Goal: Find specific page/section: Find specific page/section

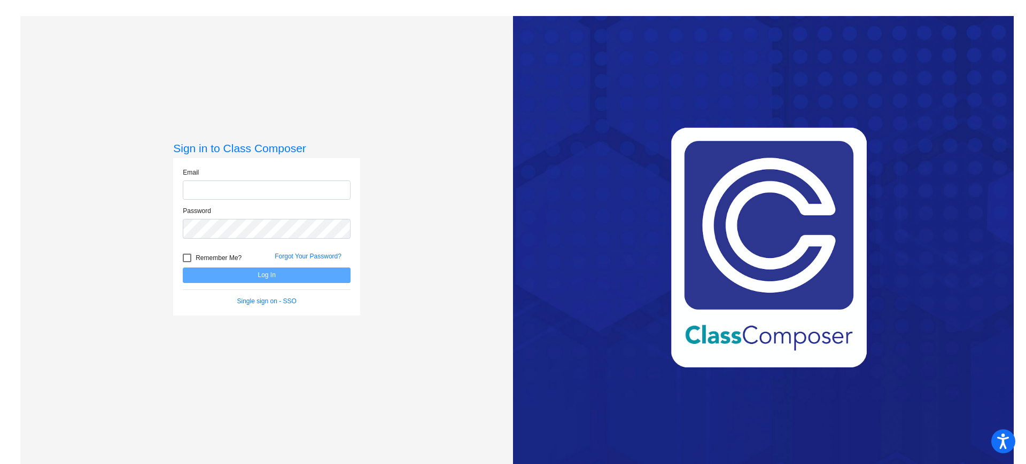
click at [281, 188] on input "email" at bounding box center [267, 191] width 168 height 20
type input "[PERSON_NAME][EMAIL_ADDRESS][PERSON_NAME][DOMAIN_NAME]"
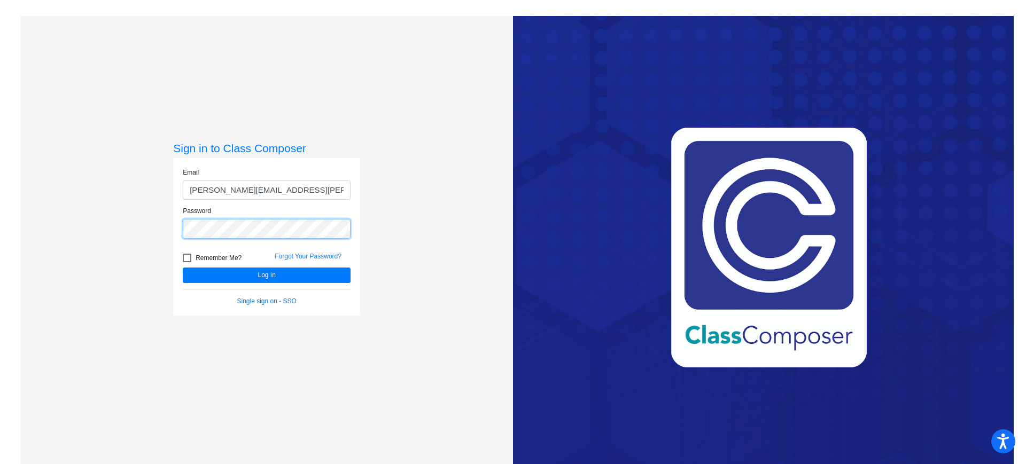
click at [183, 268] on button "Log In" at bounding box center [267, 275] width 168 height 15
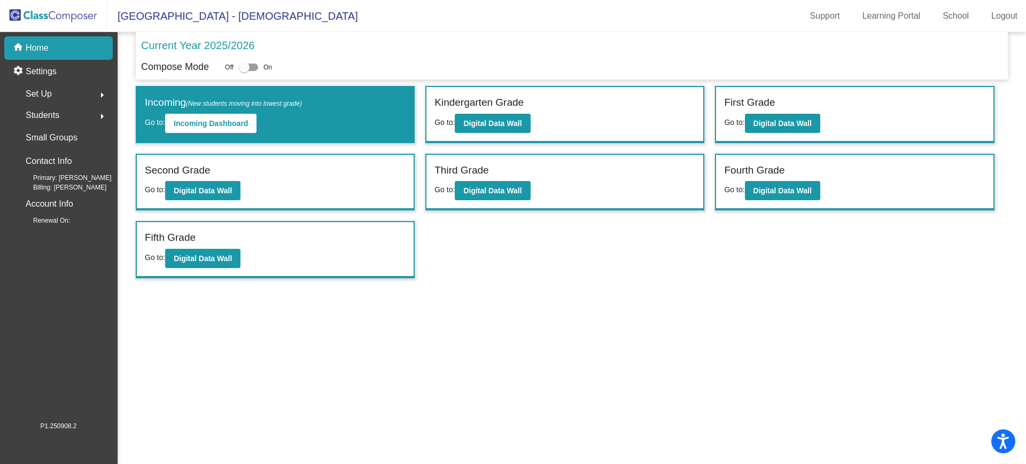
click at [477, 169] on label "Third Grade" at bounding box center [461, 170] width 54 height 15
click at [528, 189] on button "Digital Data Wall" at bounding box center [492, 190] width 75 height 19
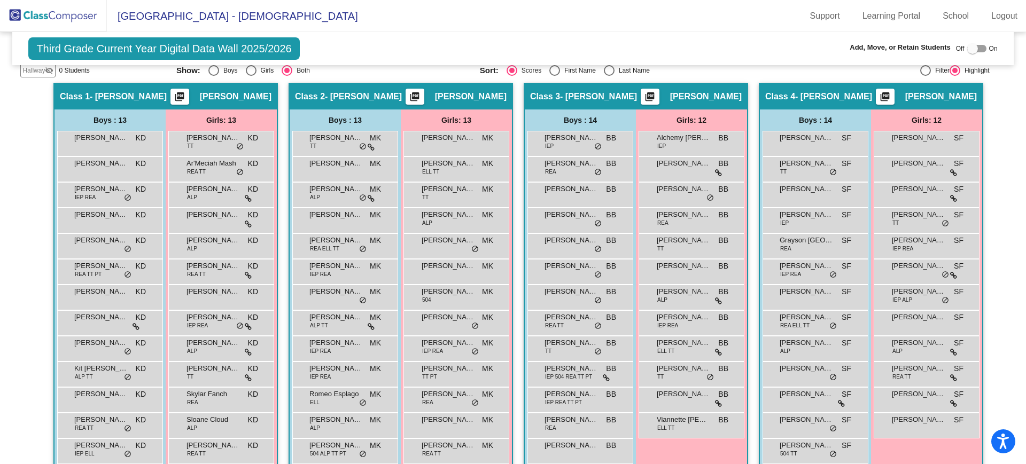
scroll to position [234, 0]
